Goal: Task Accomplishment & Management: Complete application form

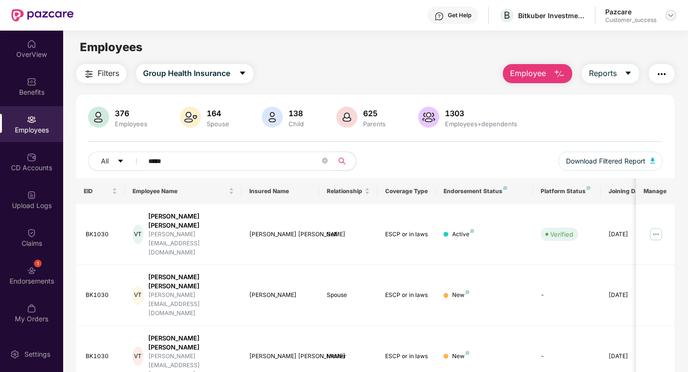
click at [668, 17] on img at bounding box center [671, 15] width 8 height 8
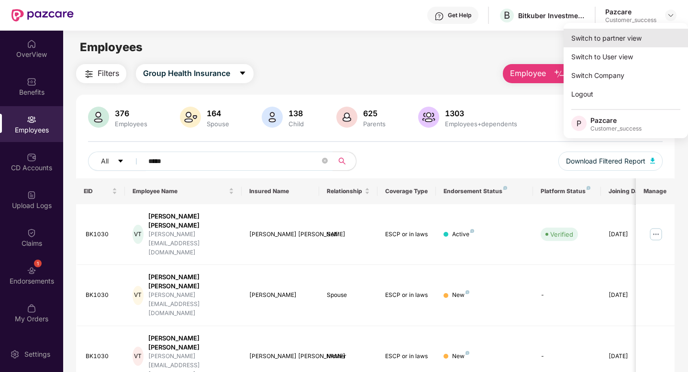
click at [618, 34] on div "Switch to partner view" at bounding box center [626, 38] width 124 height 19
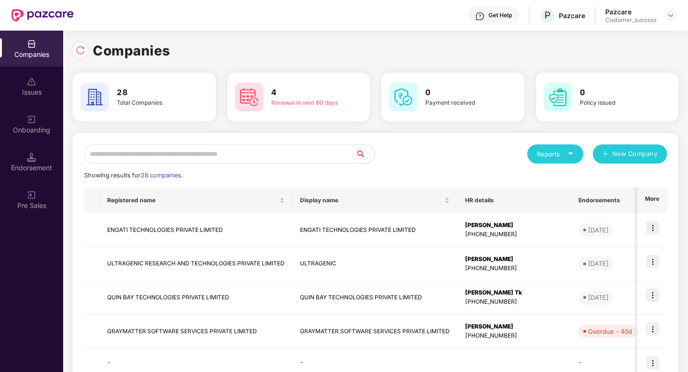
click at [185, 157] on input "text" at bounding box center [219, 154] width 271 height 19
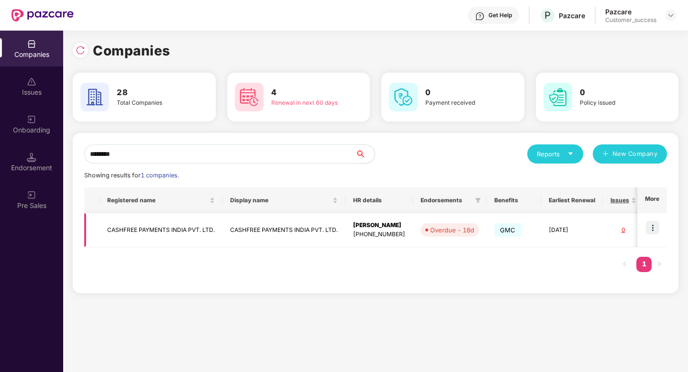
type input "********"
click at [119, 225] on td "CASHFREE PAYMENTS INDIA PVT. LTD." at bounding box center [161, 230] width 123 height 34
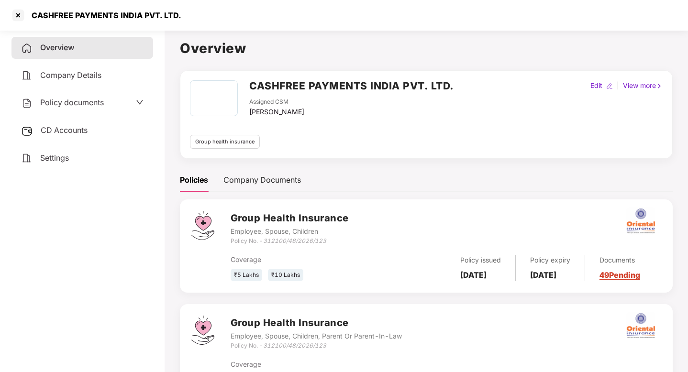
click at [81, 106] on span "Policy documents" at bounding box center [72, 103] width 64 height 10
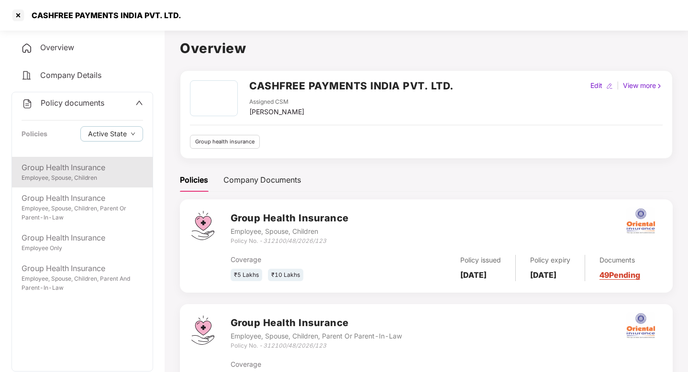
click at [106, 180] on div "Employee, Spouse, Children" at bounding box center [83, 178] width 122 height 9
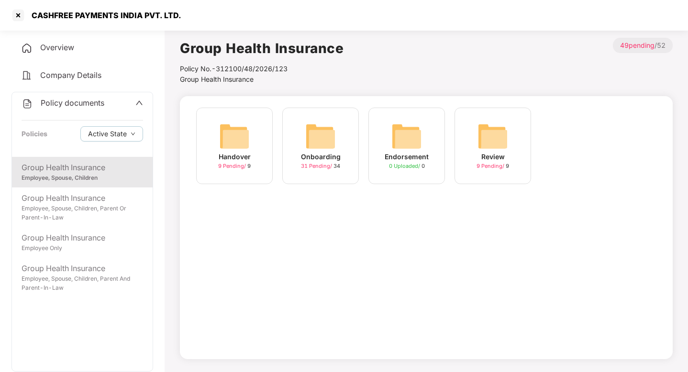
click at [328, 134] on img at bounding box center [320, 136] width 31 height 31
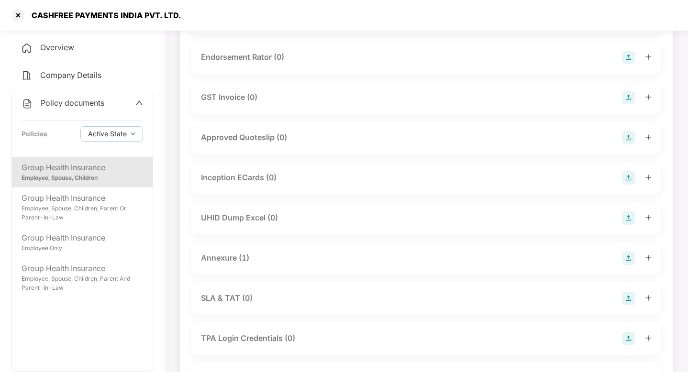
scroll to position [347, 0]
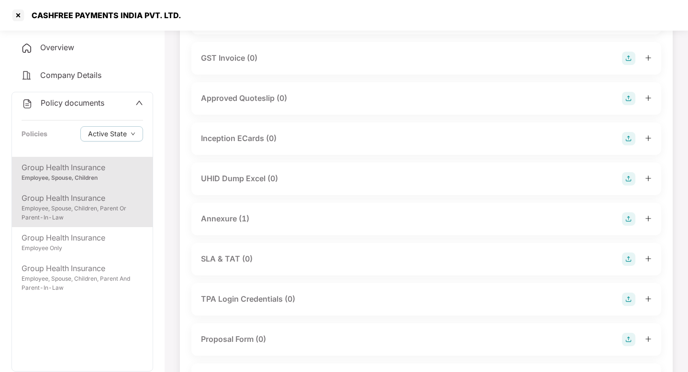
click at [73, 205] on div "Employee, Spouse, Children, Parent Or Parent-In-Law" at bounding box center [83, 213] width 122 height 18
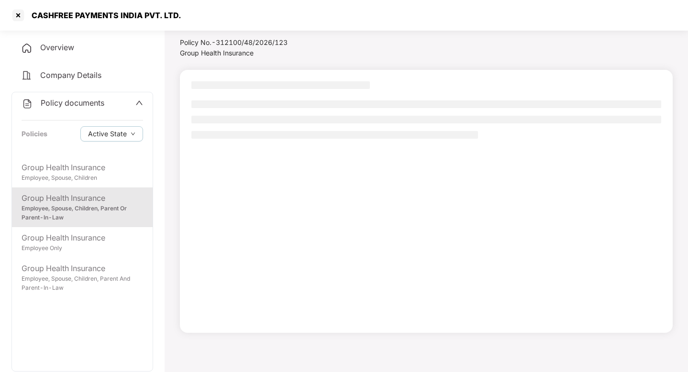
scroll to position [26, 0]
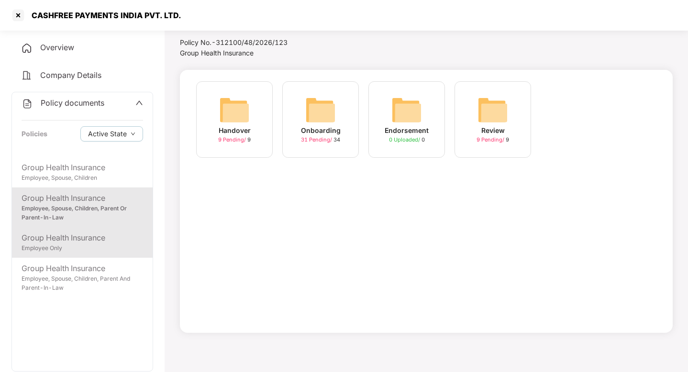
click at [82, 252] on div "Employee Only" at bounding box center [83, 248] width 122 height 9
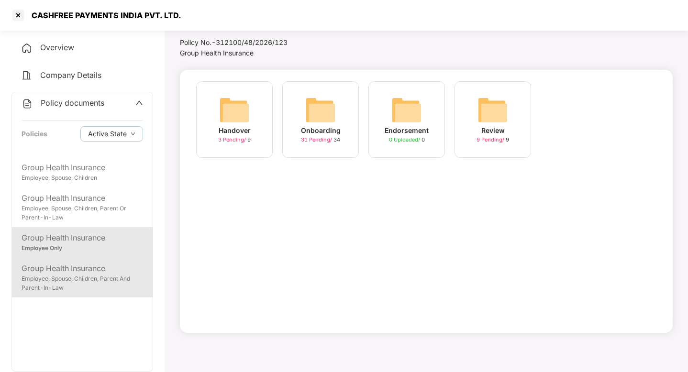
click at [88, 284] on div "Employee, Spouse, Children, Parent And Parent-In-Law" at bounding box center [83, 284] width 122 height 18
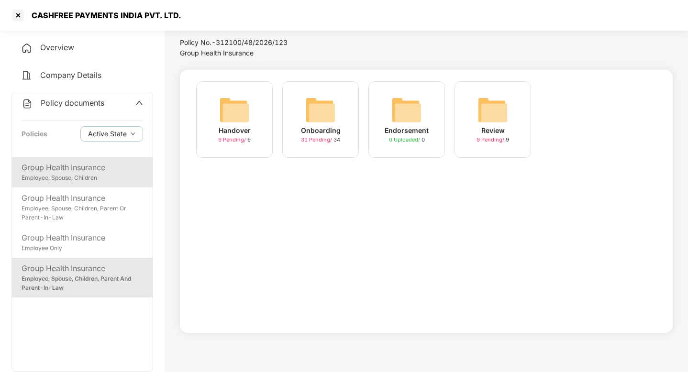
click at [89, 178] on div "Employee, Spouse, Children" at bounding box center [83, 178] width 122 height 9
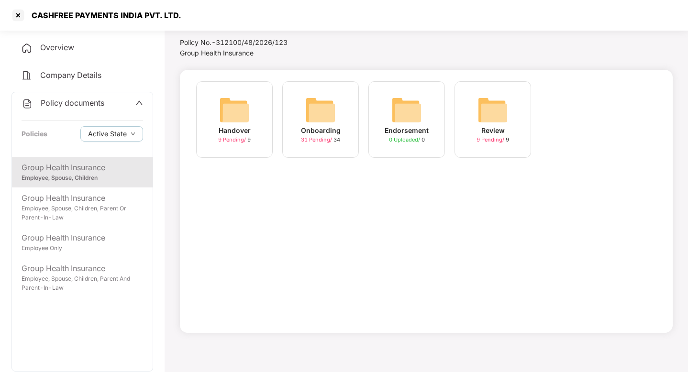
click at [295, 130] on div "Onboarding 31 Pending / 34" at bounding box center [320, 119] width 77 height 77
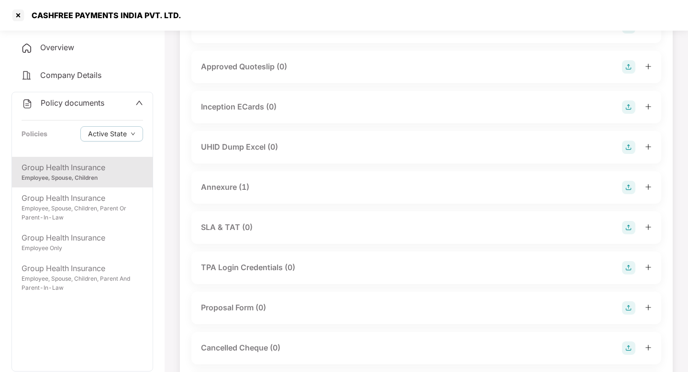
scroll to position [386, 0]
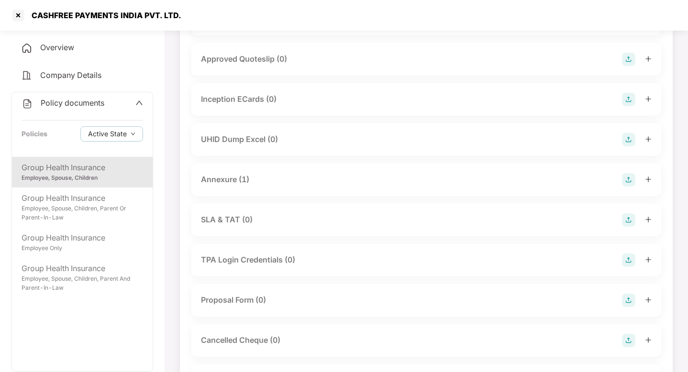
click at [269, 187] on div "Annexure (1)" at bounding box center [426, 180] width 470 height 33
click at [275, 179] on div "Annexure (1)" at bounding box center [426, 179] width 451 height 13
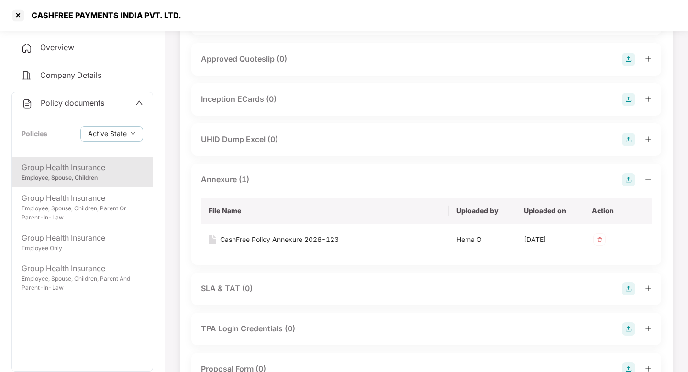
click at [275, 178] on div "Annexure (1)" at bounding box center [426, 179] width 451 height 13
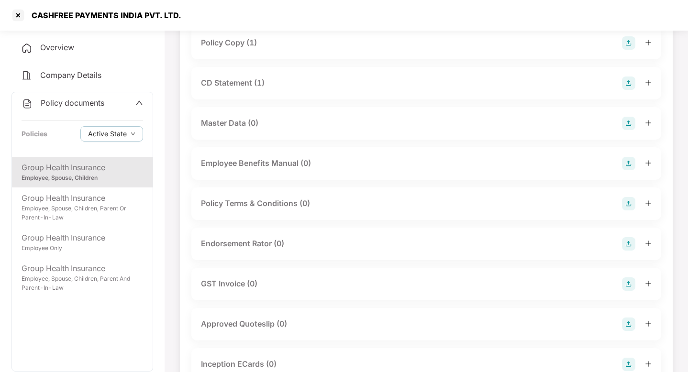
scroll to position [122, 0]
click at [247, 245] on div "Endorsement Rator (0)" at bounding box center [242, 243] width 83 height 12
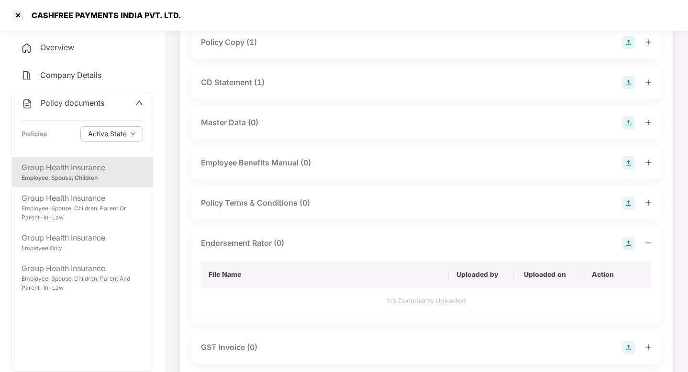
click at [629, 244] on img at bounding box center [628, 243] width 13 height 13
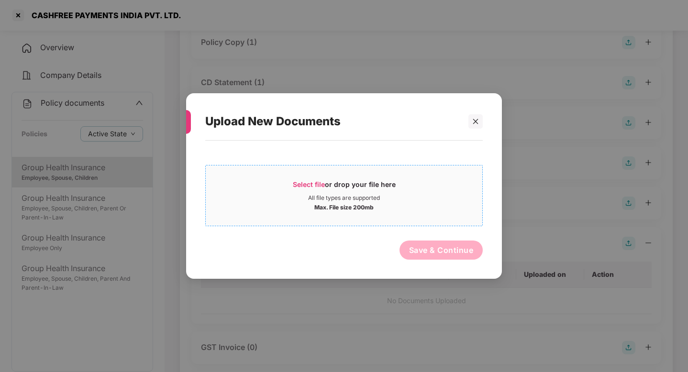
click at [234, 190] on div "Select file or drop your file here" at bounding box center [344, 187] width 277 height 14
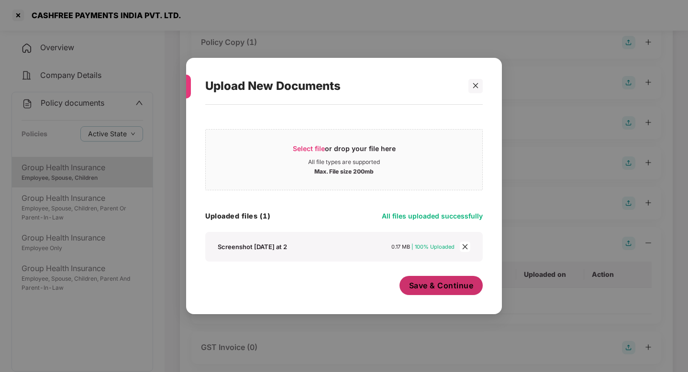
click at [457, 290] on span "Save & Continue" at bounding box center [441, 286] width 65 height 11
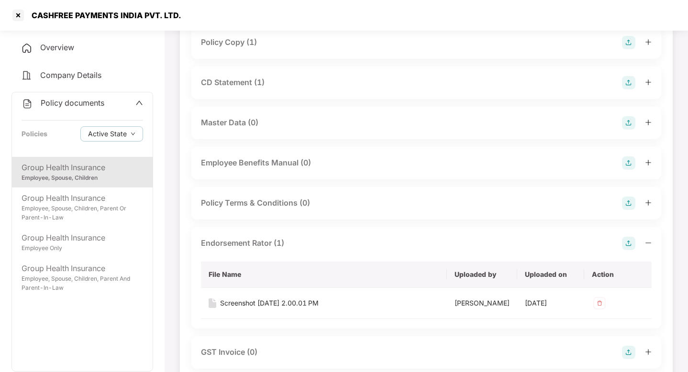
click at [316, 46] on div "Policy Copy (1)" at bounding box center [426, 42] width 451 height 13
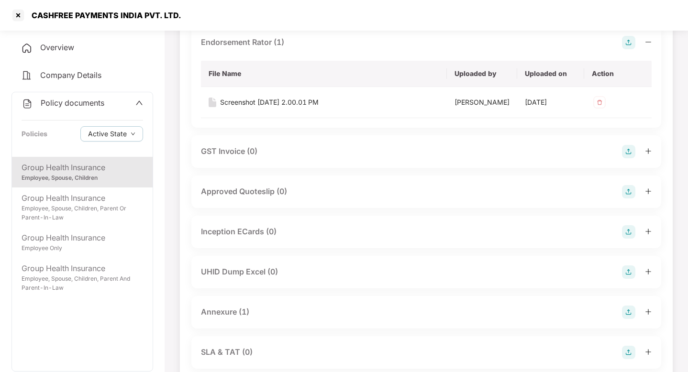
scroll to position [393, 0]
click at [22, 15] on div at bounding box center [18, 15] width 15 height 15
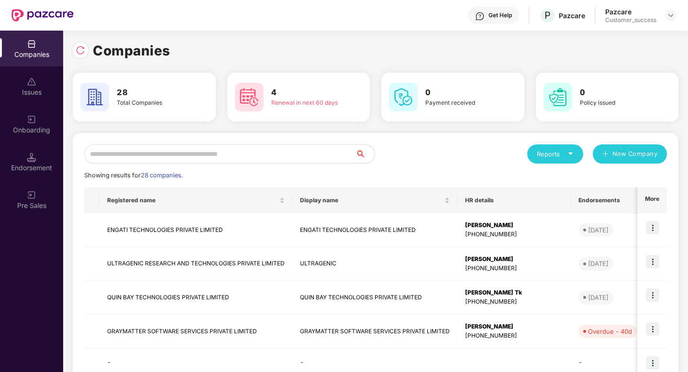
scroll to position [0, 0]
click at [225, 152] on input "text" at bounding box center [219, 154] width 271 height 19
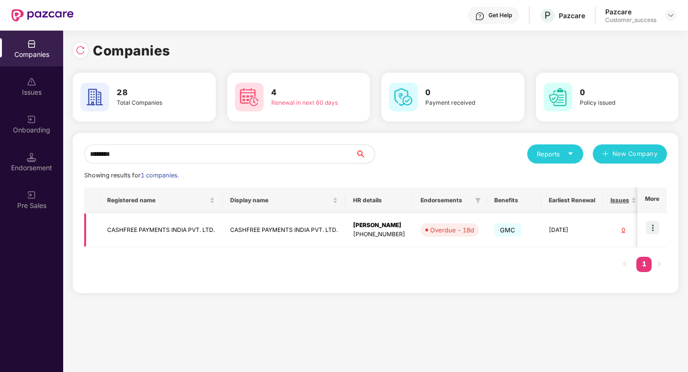
type input "********"
click at [654, 229] on img at bounding box center [652, 227] width 13 height 13
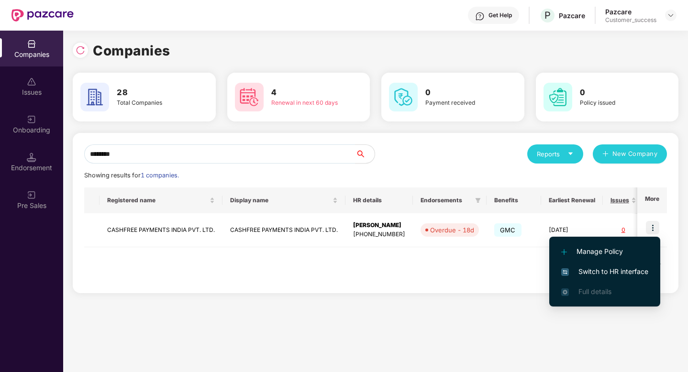
click at [613, 268] on span "Switch to HR interface" at bounding box center [604, 272] width 87 height 11
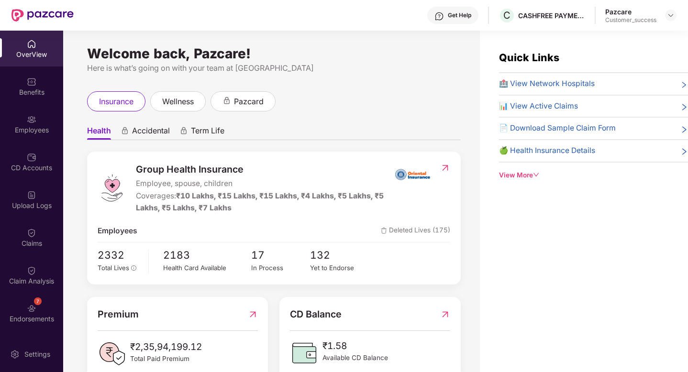
click at [34, 203] on div "Upload Logs" at bounding box center [31, 206] width 63 height 10
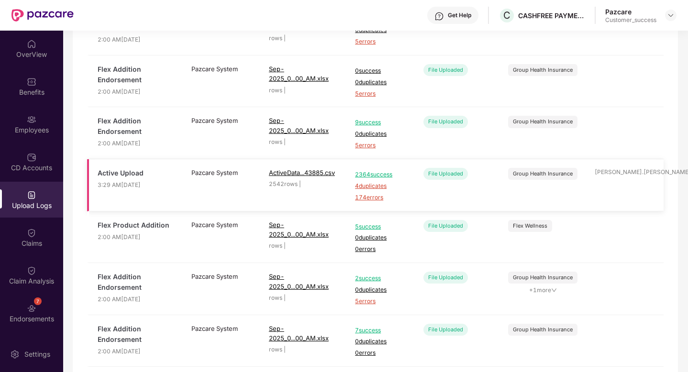
scroll to position [142, 0]
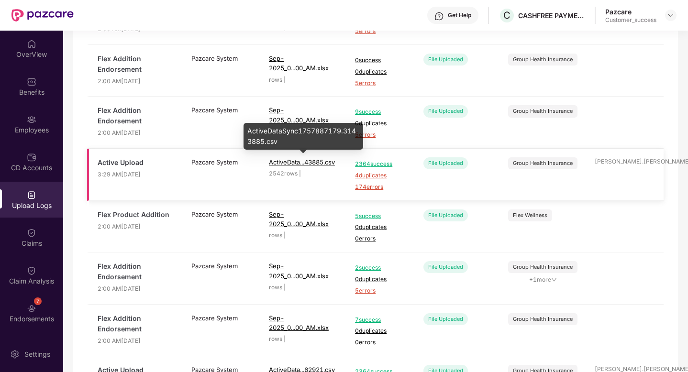
click at [296, 163] on span "ActiveData...43885.csv" at bounding box center [302, 162] width 66 height 8
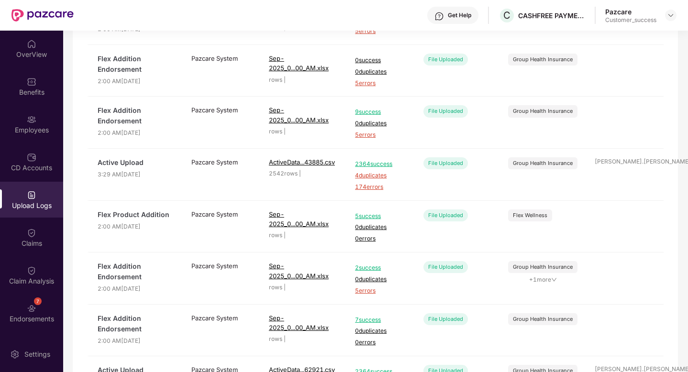
click at [286, 8] on div "Get Help C CASHFREE PAYMENTS INDIA PVT. LTD. Pazcare Customer_success" at bounding box center [375, 15] width 603 height 31
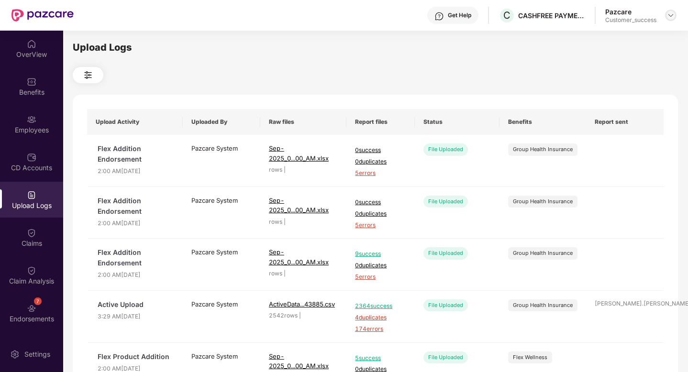
click at [671, 15] on img at bounding box center [671, 15] width 8 height 8
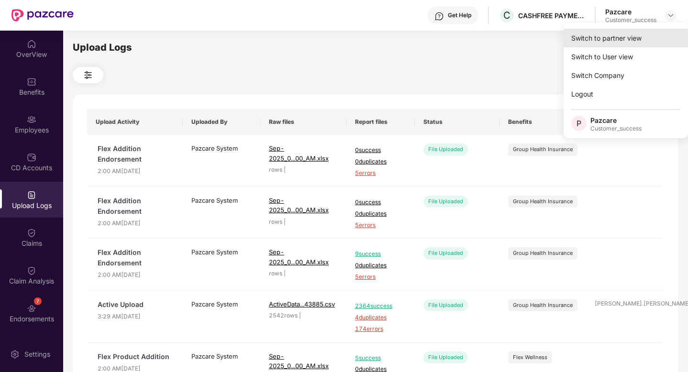
click at [633, 32] on div "Switch to partner view" at bounding box center [626, 38] width 124 height 19
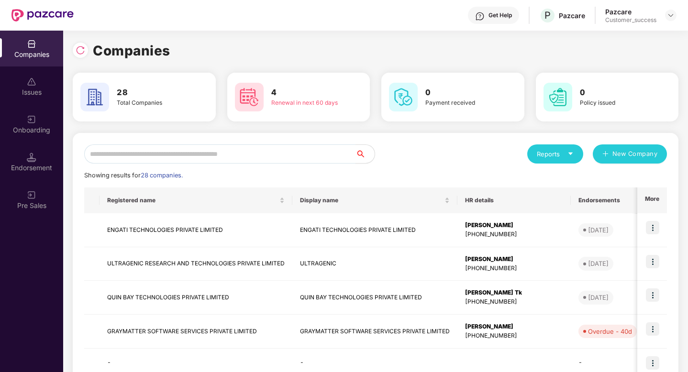
click at [176, 153] on input "text" at bounding box center [219, 154] width 271 height 19
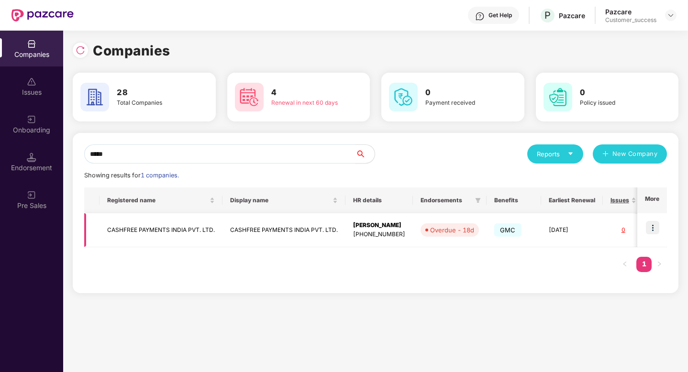
type input "*****"
click at [205, 225] on td "CASHFREE PAYMENTS INDIA PVT. LTD." at bounding box center [161, 230] width 123 height 34
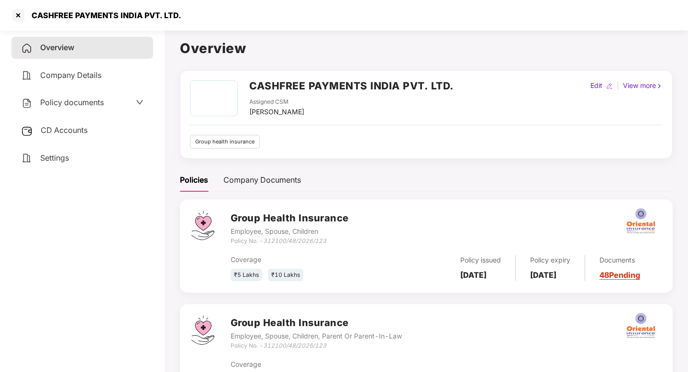
click at [59, 97] on div "Policy documents" at bounding box center [62, 103] width 83 height 12
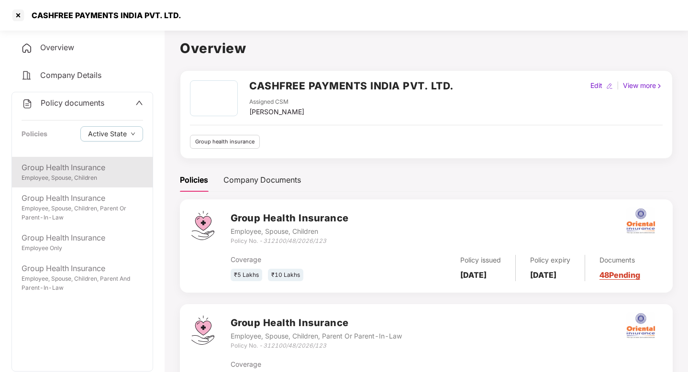
click at [60, 175] on div "Employee, Spouse, Children" at bounding box center [83, 178] width 122 height 9
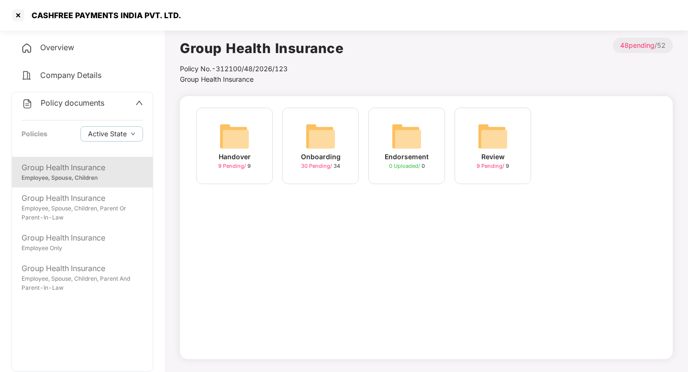
click at [315, 147] on img at bounding box center [320, 136] width 31 height 31
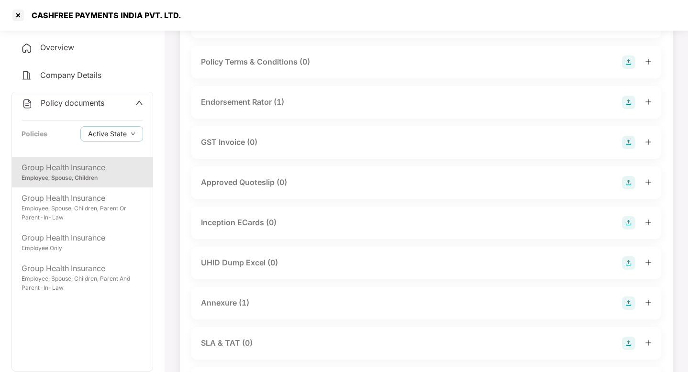
scroll to position [275, 0]
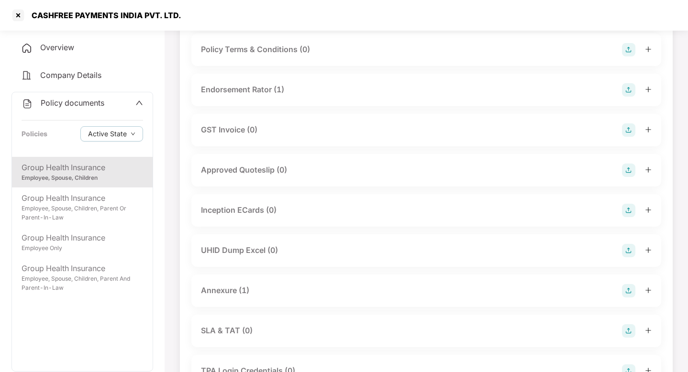
click at [264, 249] on div "UHID Dump Excel (0)" at bounding box center [239, 251] width 77 height 12
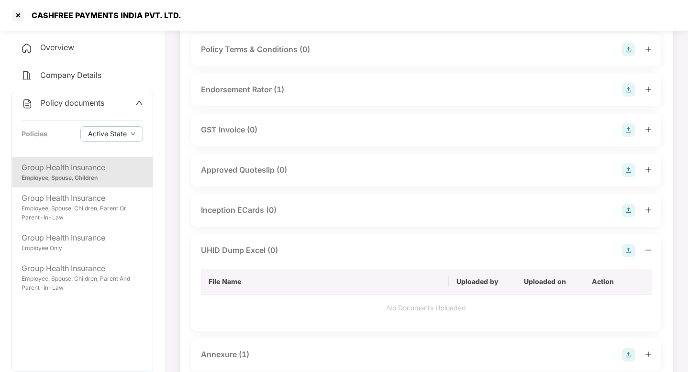
click at [626, 250] on img at bounding box center [628, 250] width 13 height 13
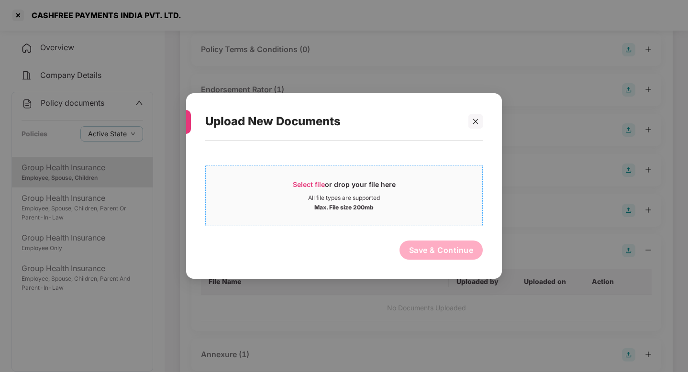
click at [397, 210] on div "Max. File size 200mb" at bounding box center [344, 207] width 277 height 10
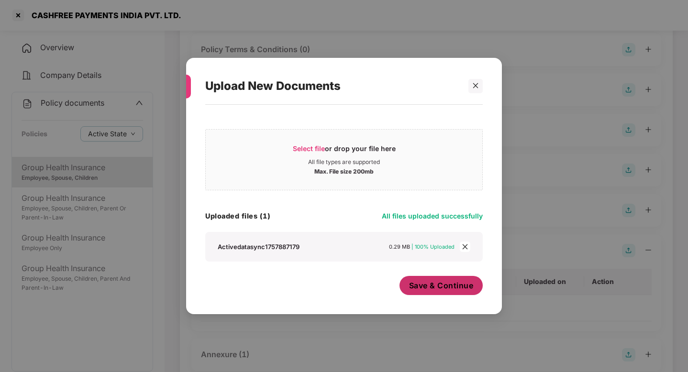
click at [455, 280] on button "Save & Continue" at bounding box center [442, 285] width 84 height 19
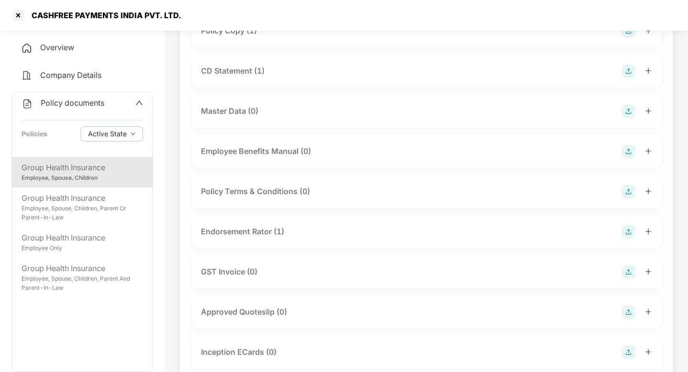
scroll to position [0, 0]
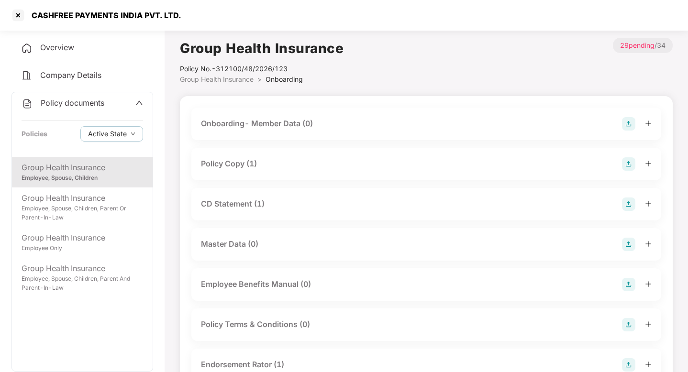
click at [229, 82] on span "Group Health Insurance" at bounding box center [217, 79] width 74 height 8
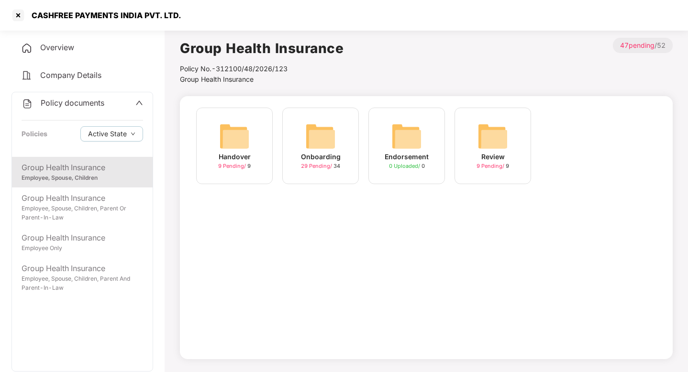
click at [218, 132] on div "Handover 9 Pending / 9" at bounding box center [234, 146] width 77 height 77
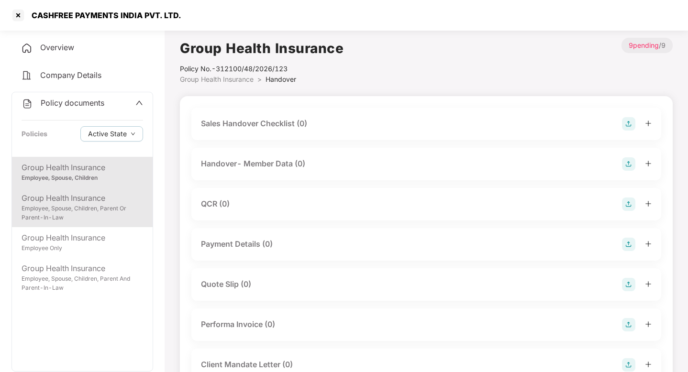
click at [64, 213] on div "Employee, Spouse, Children, Parent Or Parent-In-Law" at bounding box center [83, 213] width 122 height 18
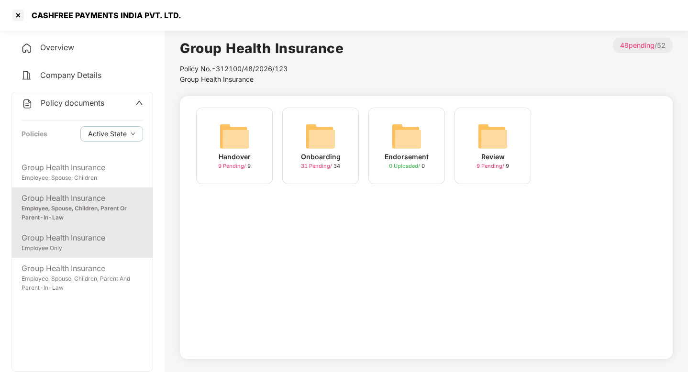
click at [73, 233] on div "Group Health Insurance" at bounding box center [83, 238] width 122 height 12
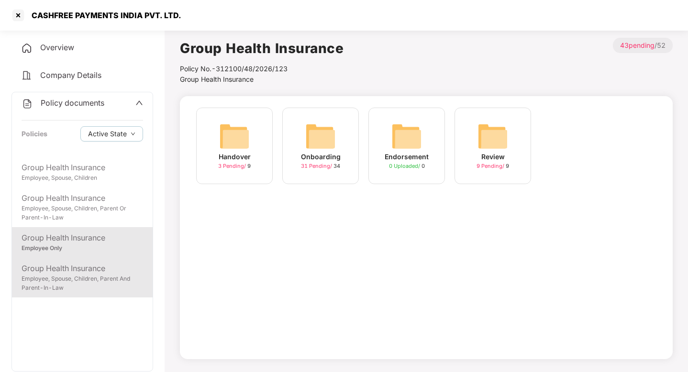
click at [82, 265] on div "Group Health Insurance" at bounding box center [83, 269] width 122 height 12
click at [91, 239] on div "Group Health Insurance" at bounding box center [83, 238] width 122 height 12
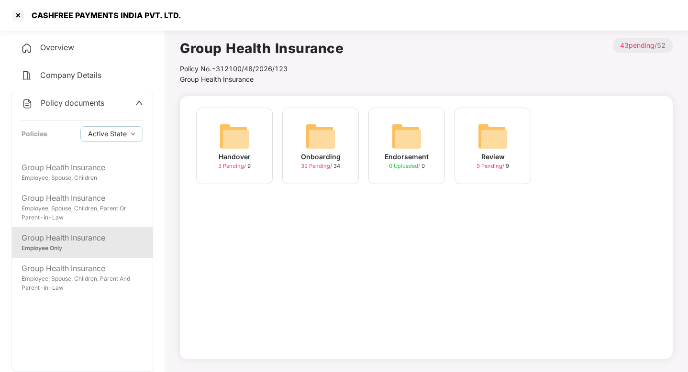
click at [221, 141] on img at bounding box center [234, 136] width 31 height 31
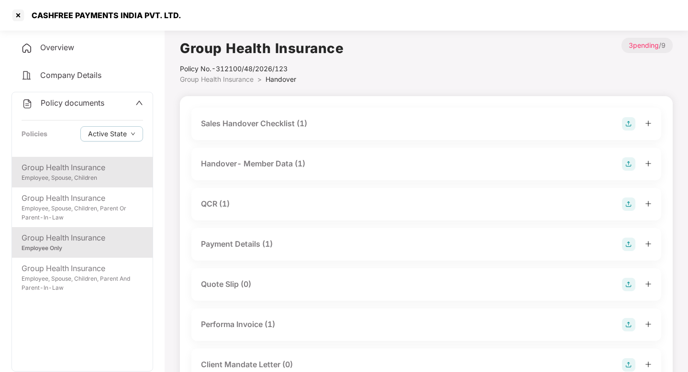
click at [104, 168] on div "Group Health Insurance" at bounding box center [83, 168] width 122 height 12
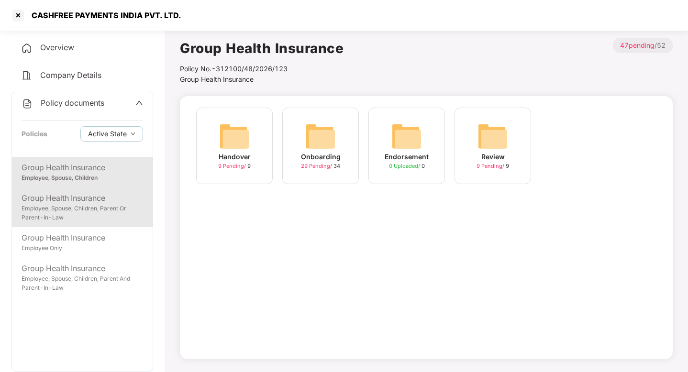
click at [77, 198] on div "Group Health Insurance" at bounding box center [83, 198] width 122 height 12
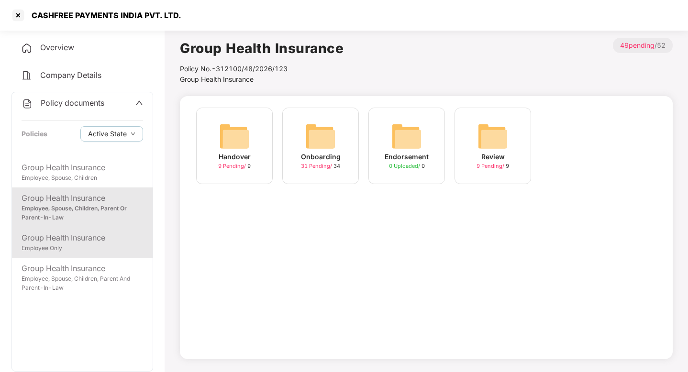
click at [87, 236] on div "Group Health Insurance" at bounding box center [83, 238] width 122 height 12
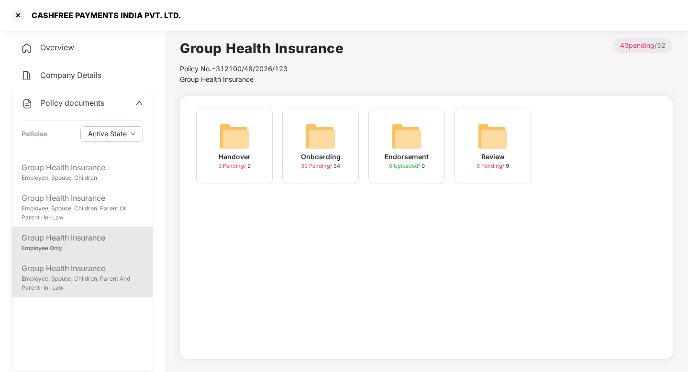
click at [88, 266] on div "Group Health Insurance" at bounding box center [83, 269] width 122 height 12
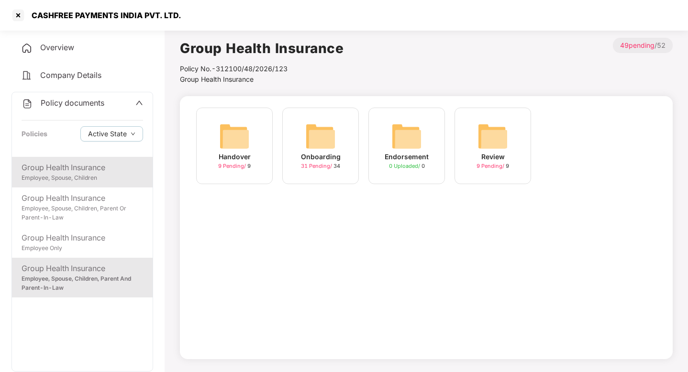
click at [80, 177] on div "Employee, Spouse, Children" at bounding box center [83, 178] width 122 height 9
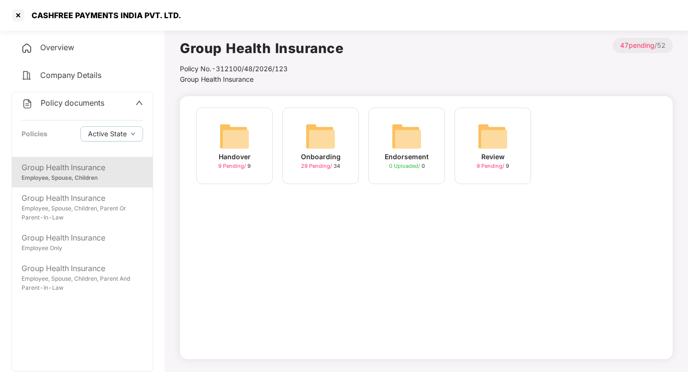
click at [319, 162] on div "29 Pending / 34" at bounding box center [320, 166] width 39 height 8
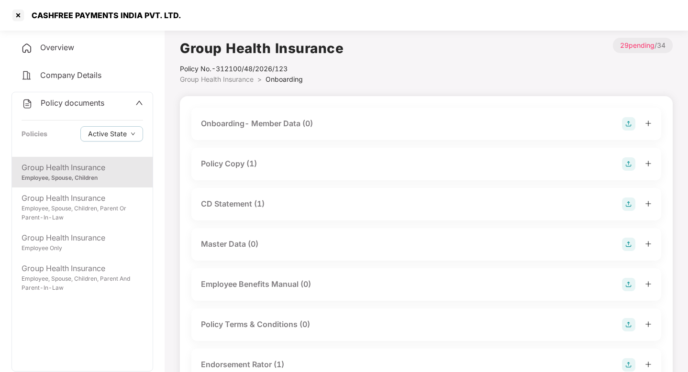
click at [267, 120] on div "Onboarding- Member Data (0)" at bounding box center [257, 124] width 112 height 12
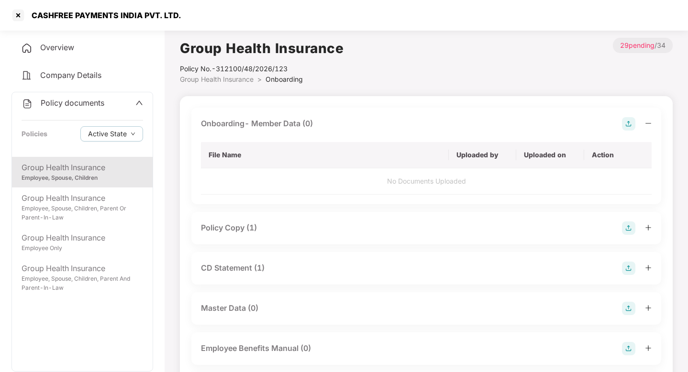
click at [267, 120] on div "Onboarding- Member Data (0)" at bounding box center [257, 124] width 112 height 12
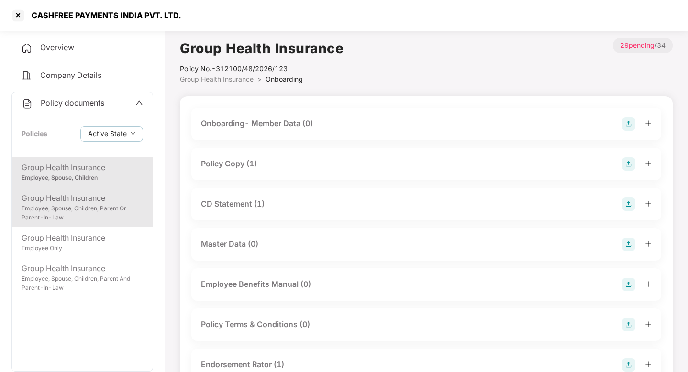
click at [112, 201] on div "Group Health Insurance" at bounding box center [83, 198] width 122 height 12
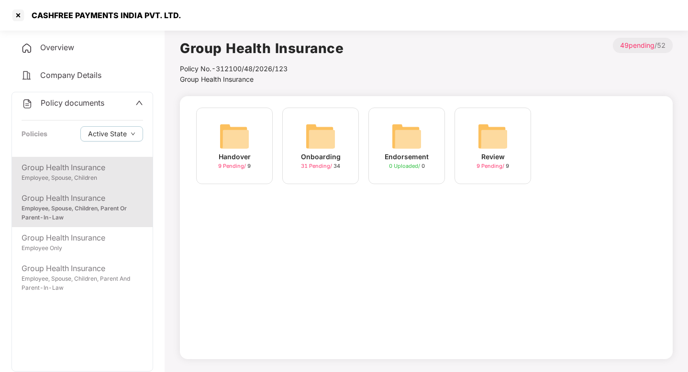
click at [104, 169] on div "Group Health Insurance" at bounding box center [83, 168] width 122 height 12
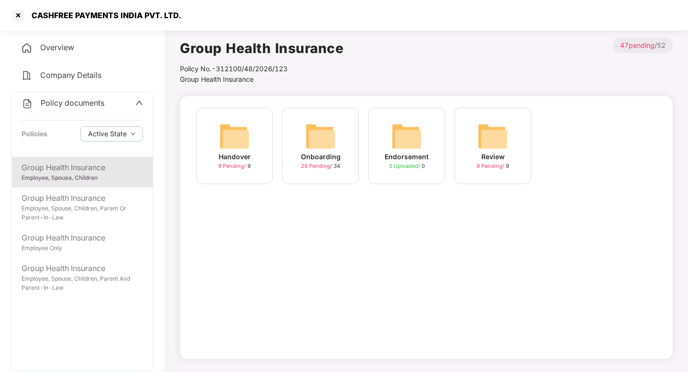
click at [297, 146] on div "Onboarding 29 Pending / 34" at bounding box center [320, 146] width 77 height 77
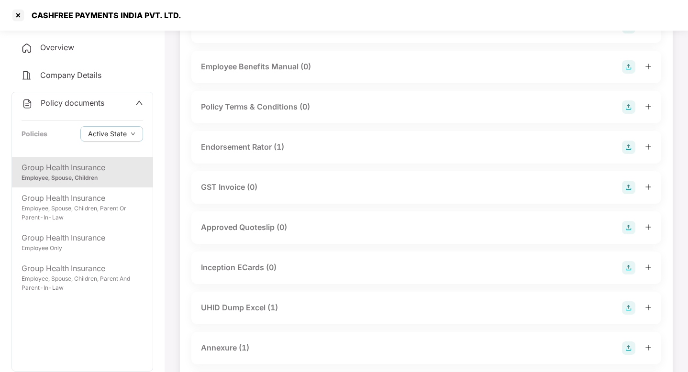
scroll to position [219, 0]
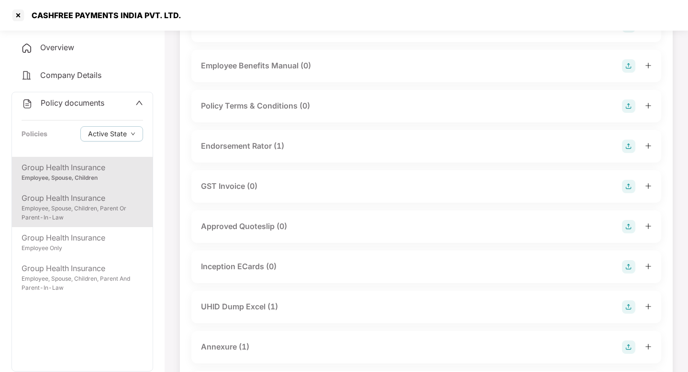
click at [110, 195] on div "Group Health Insurance" at bounding box center [83, 198] width 122 height 12
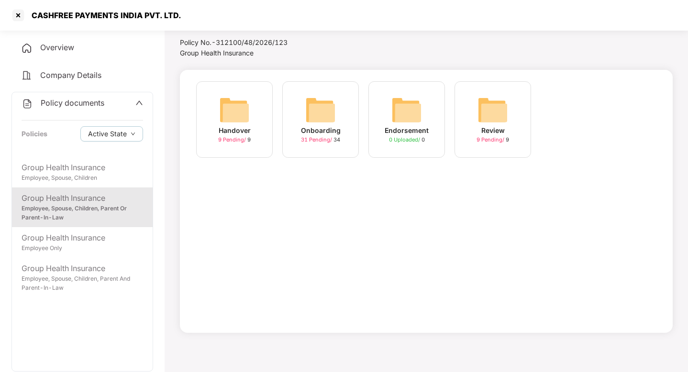
click at [301, 137] on span "31 Pending /" at bounding box center [317, 139] width 33 height 7
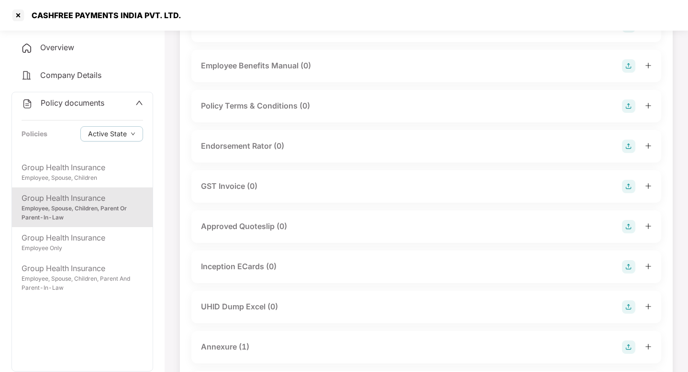
scroll to position [0, 0]
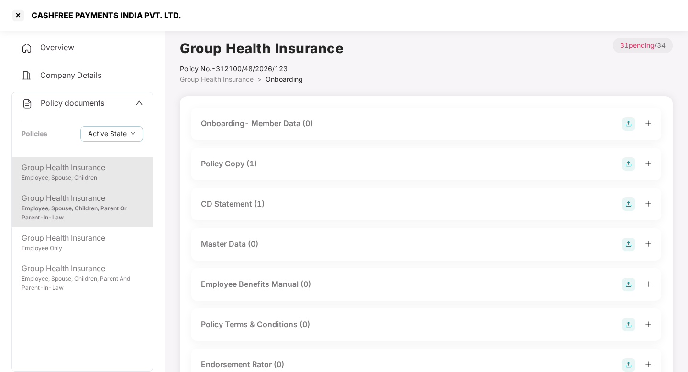
click at [111, 158] on div "Group Health Insurance Employee, Spouse, Children" at bounding box center [82, 172] width 141 height 31
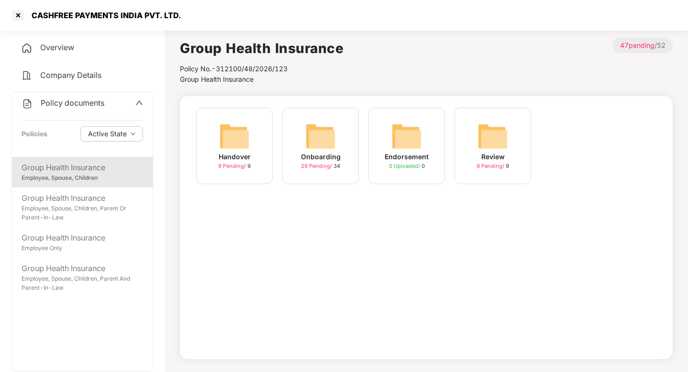
click at [316, 156] on div "Onboarding" at bounding box center [321, 157] width 40 height 11
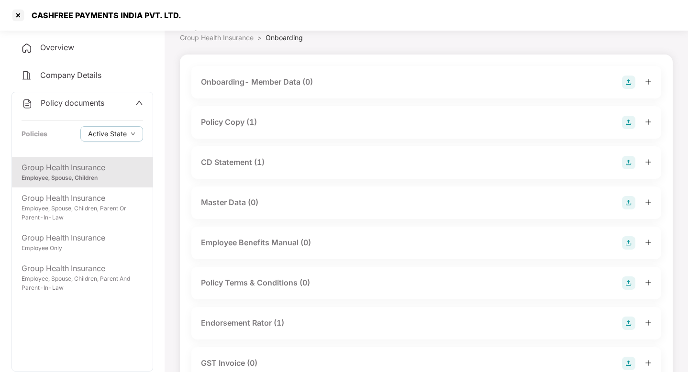
scroll to position [46, 0]
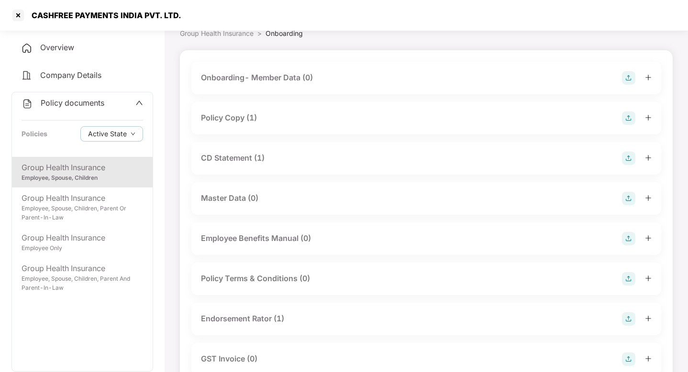
click at [235, 114] on div "Policy Copy (1)" at bounding box center [229, 118] width 56 height 12
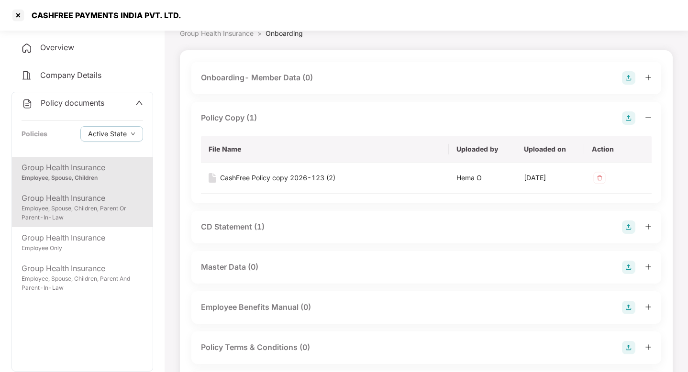
click at [76, 205] on div "Employee, Spouse, Children, Parent Or Parent-In-Law" at bounding box center [83, 213] width 122 height 18
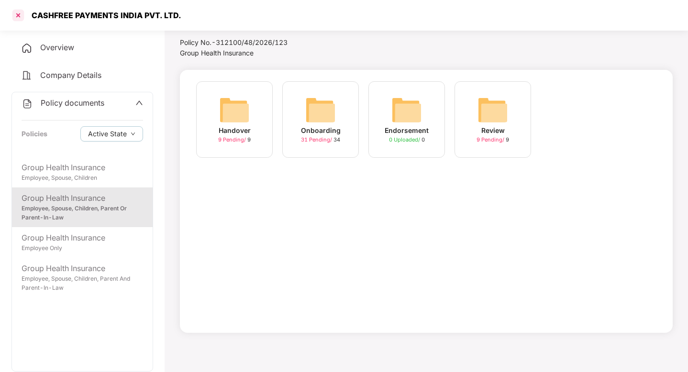
click at [18, 12] on div at bounding box center [18, 15] width 15 height 15
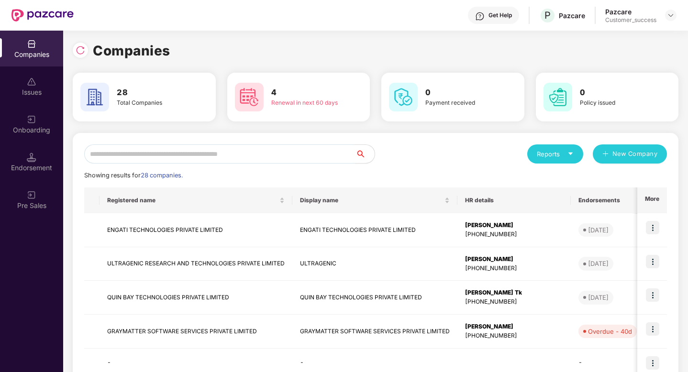
scroll to position [0, 0]
click at [36, 125] on div "Onboarding" at bounding box center [31, 130] width 63 height 10
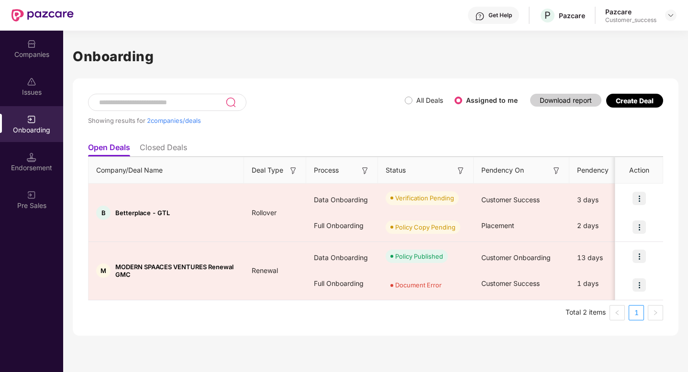
click at [151, 148] on li "Closed Deals" at bounding box center [163, 150] width 47 height 14
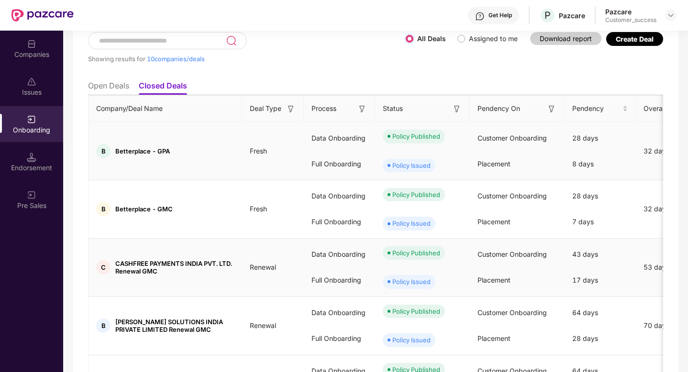
scroll to position [68, 0]
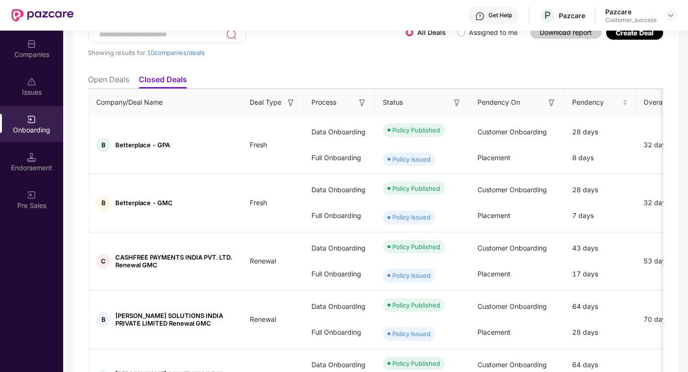
click at [94, 82] on li "Open Deals" at bounding box center [108, 82] width 41 height 14
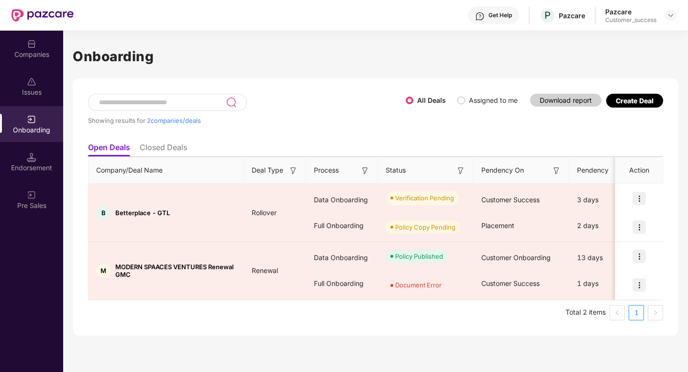
click at [156, 144] on li "Closed Deals" at bounding box center [163, 150] width 47 height 14
